Goal: Navigation & Orientation: Find specific page/section

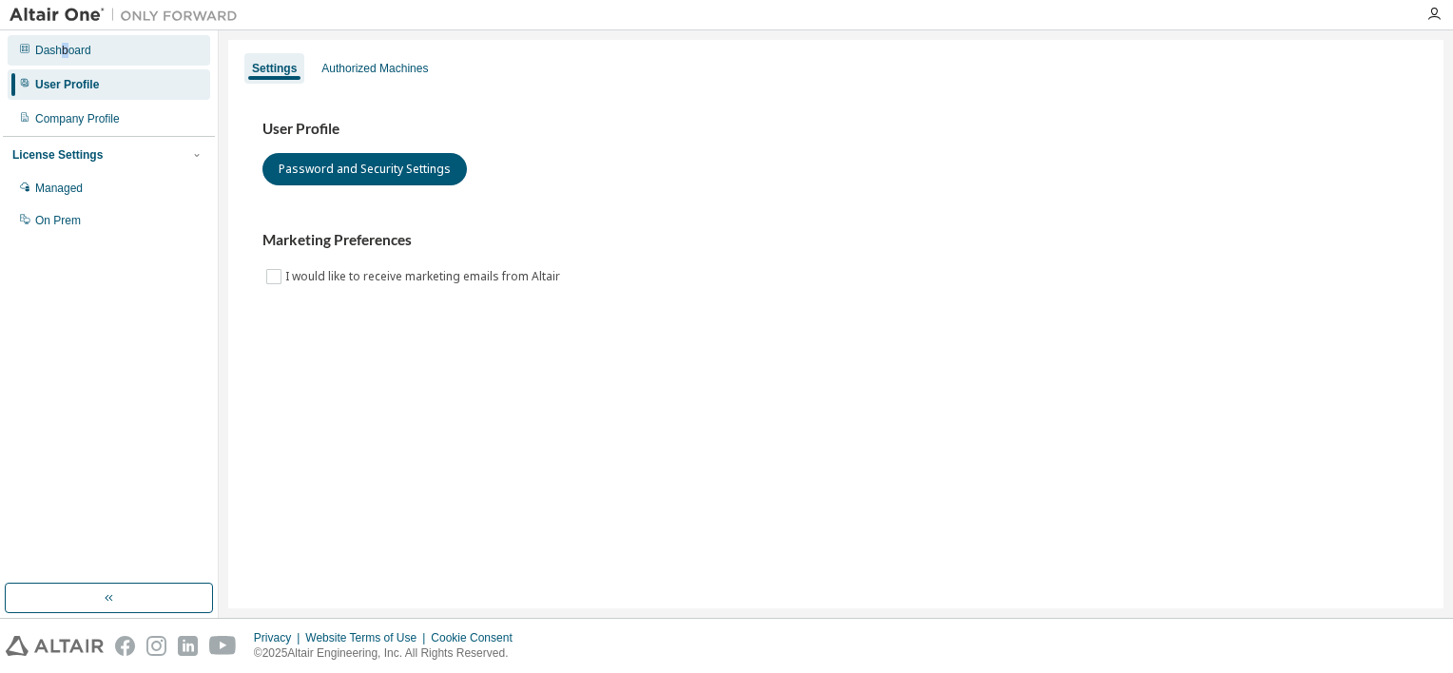
click at [61, 48] on div "Dashboard" at bounding box center [63, 50] width 56 height 15
